Goal: Download file/media

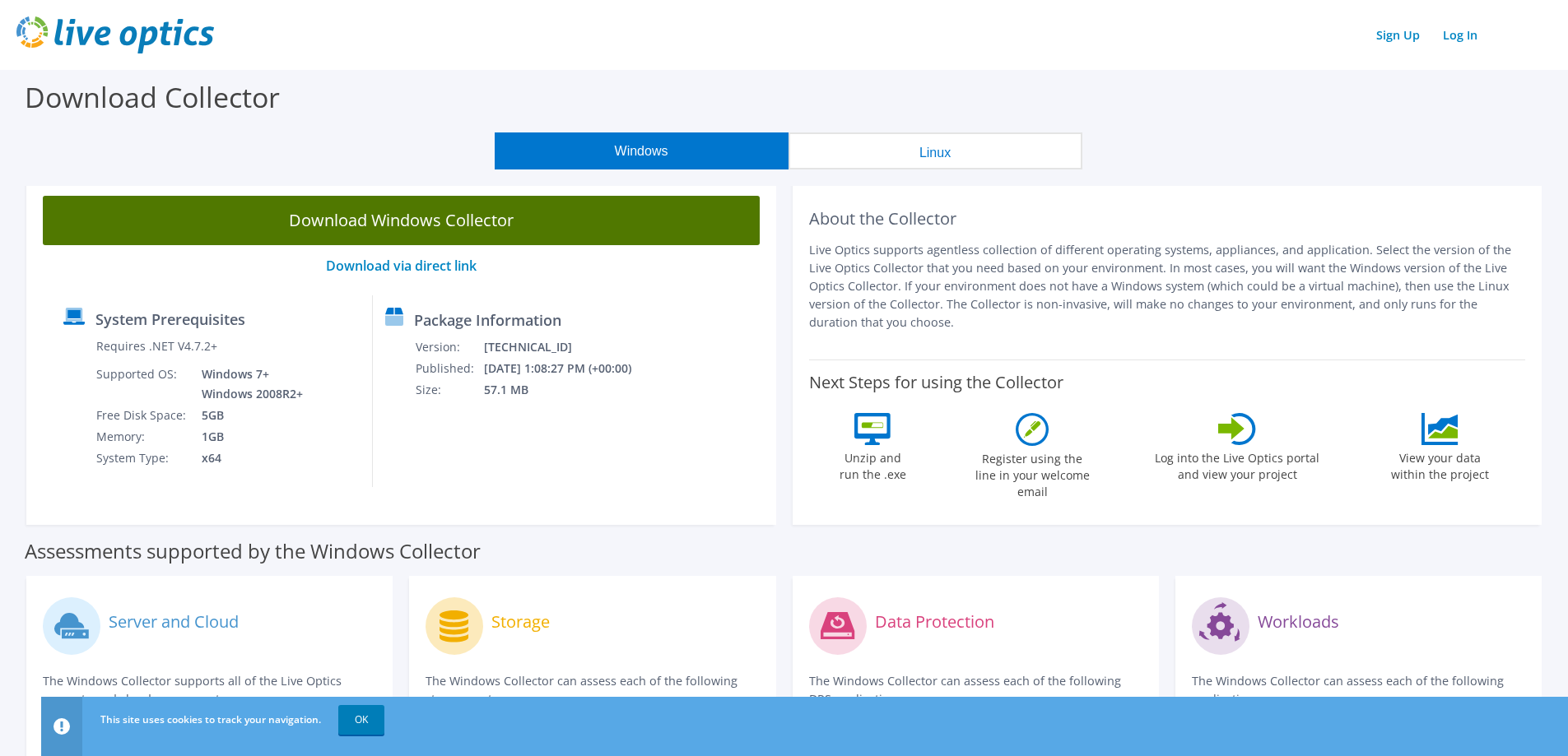
click at [482, 221] on link "Download Windows Collector" at bounding box center [402, 221] width 717 height 50
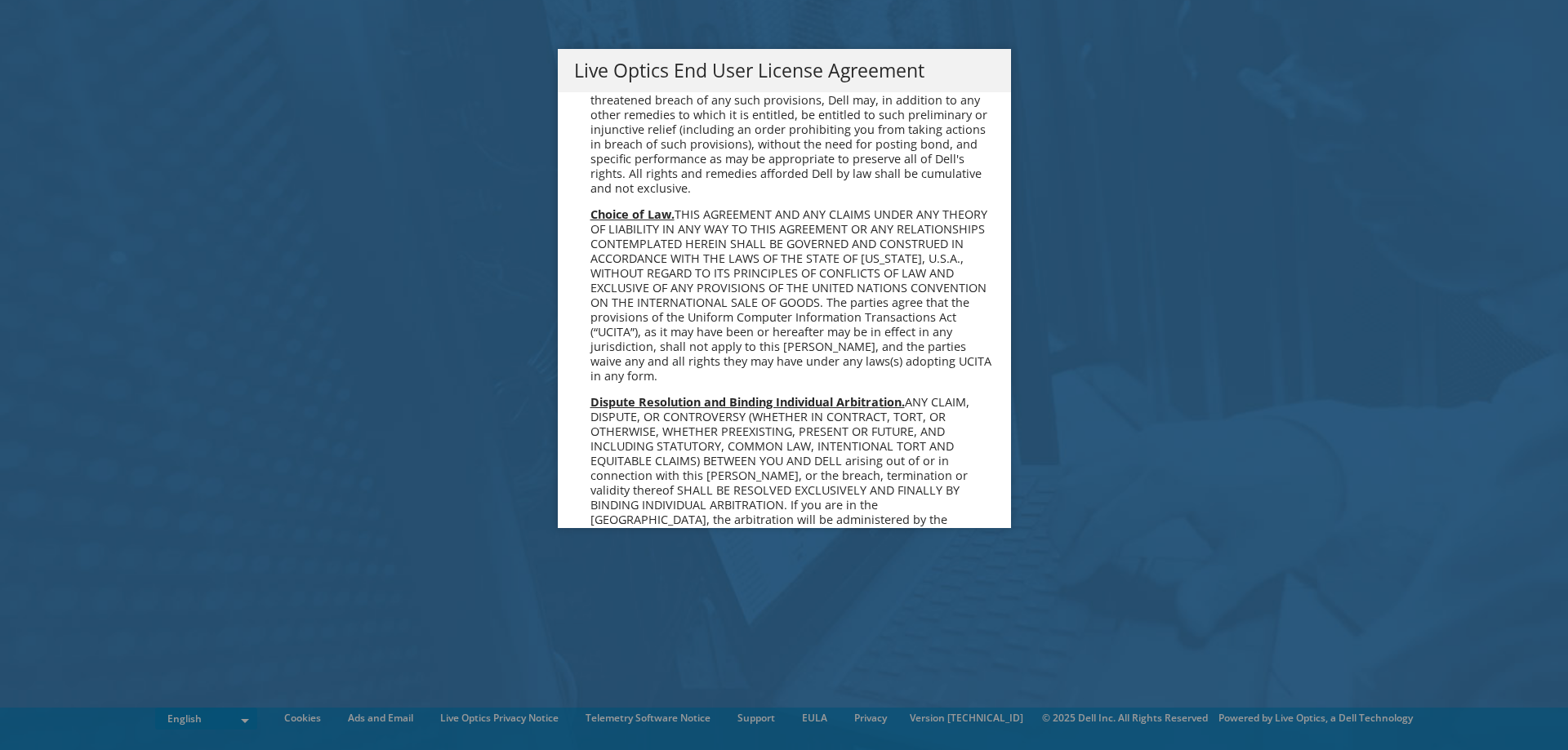
scroll to position [6174, 0]
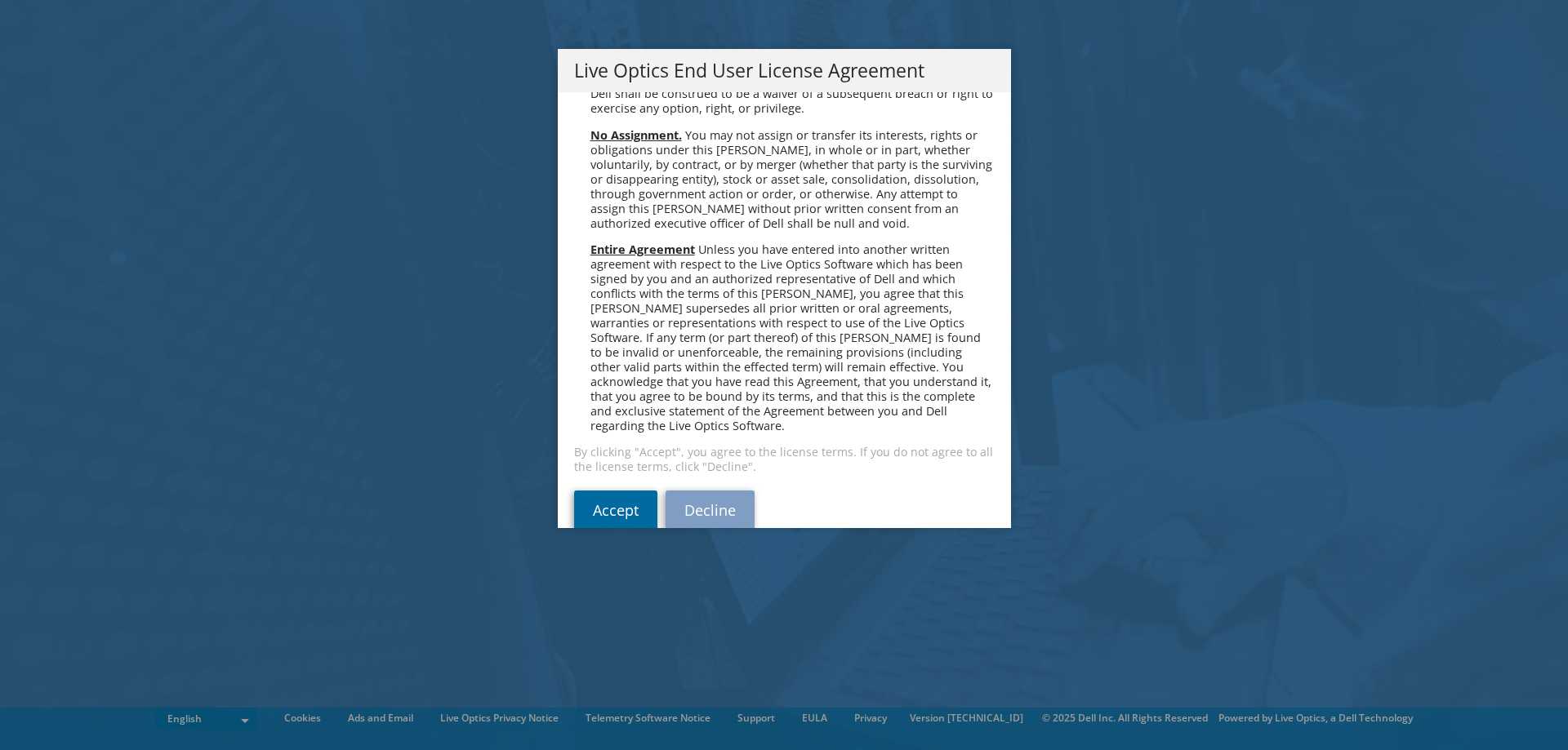
click at [613, 491] on link "Accept" at bounding box center [616, 511] width 84 height 39
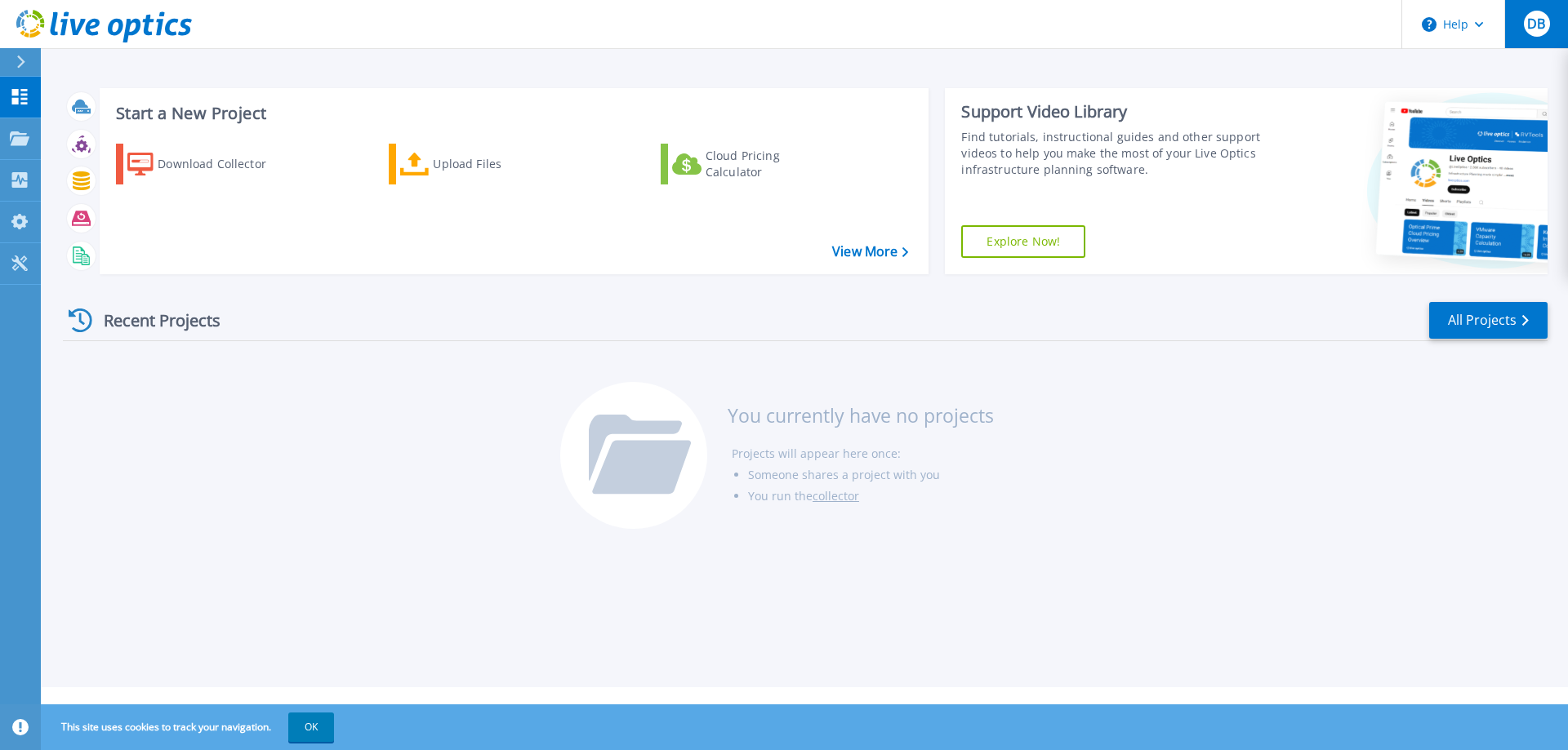
click at [1523, 24] on button "DB" at bounding box center [1537, 24] width 64 height 48
click at [1147, 380] on div "Recent Projects All Projects You currently have no projects Projects will appea…" at bounding box center [805, 416] width 1485 height 258
